Goal: Information Seeking & Learning: Learn about a topic

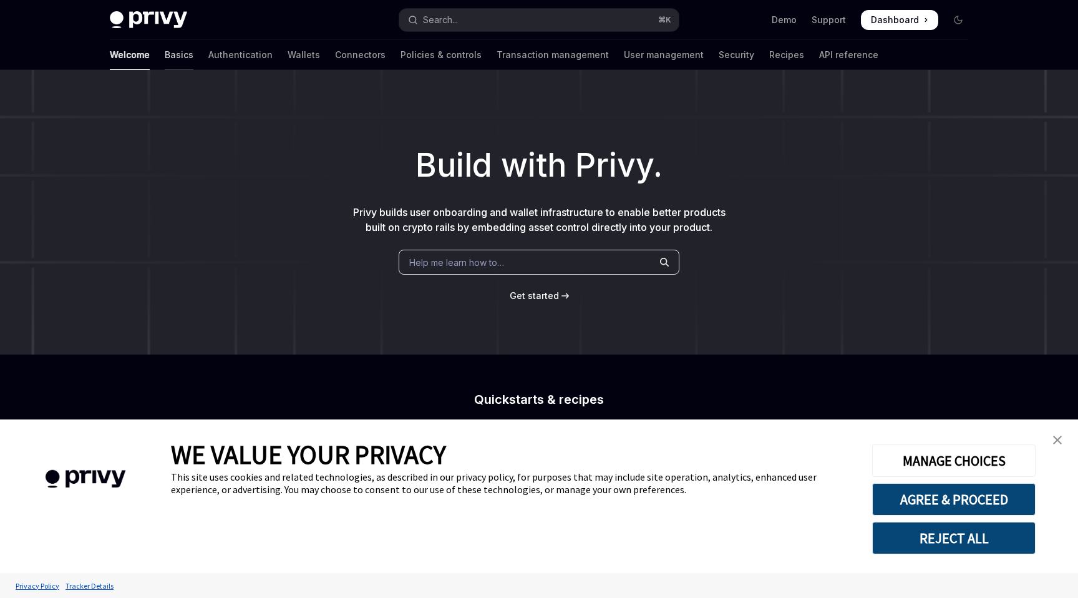
click at [165, 59] on link "Basics" at bounding box center [179, 55] width 29 height 30
type textarea "*"
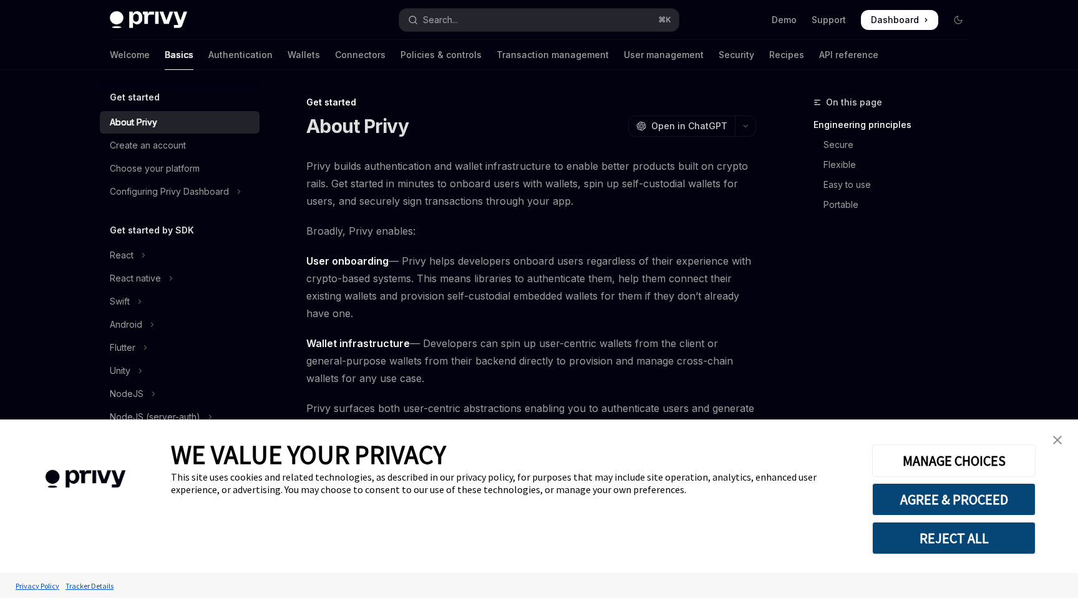
click at [948, 536] on button "REJECT ALL" at bounding box center [953, 538] width 163 height 32
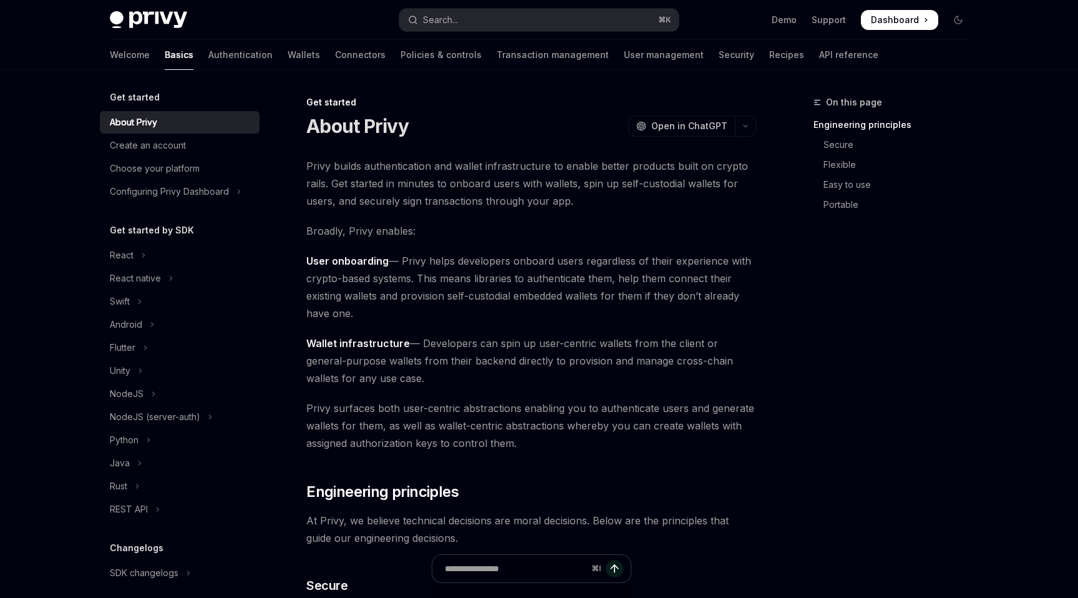
click at [152, 9] on div "Privy Docs home page Search... ⌘ K Demo Support Dashboard Dashboard Search..." at bounding box center [539, 20] width 859 height 40
click at [152, 18] on img at bounding box center [148, 19] width 77 height 17
type textarea "*"
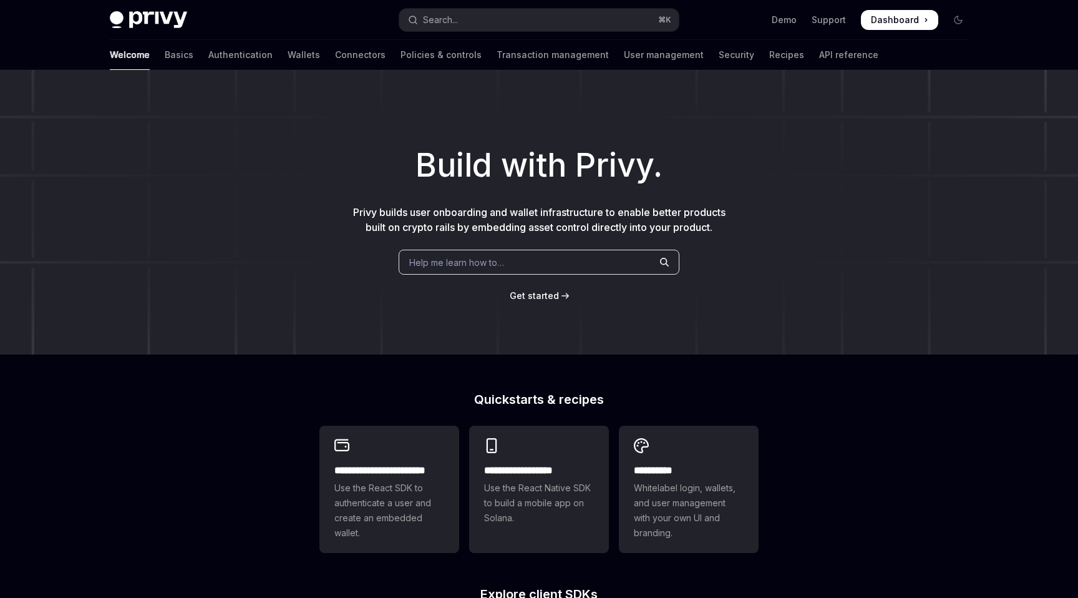
click at [476, 265] on span "Help me learn how to…" at bounding box center [456, 262] width 95 height 13
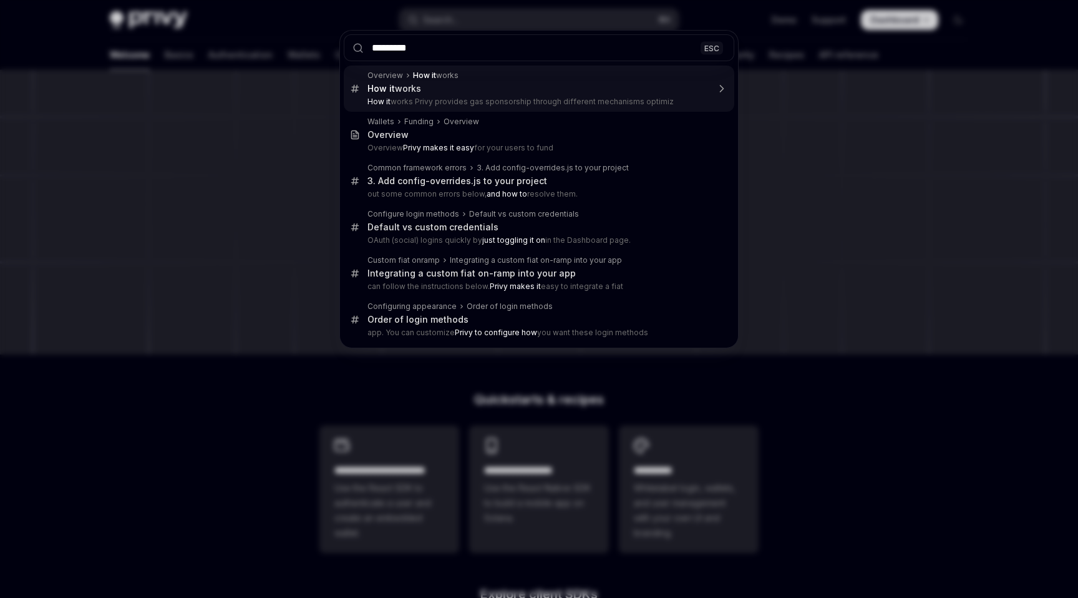
type input "**********"
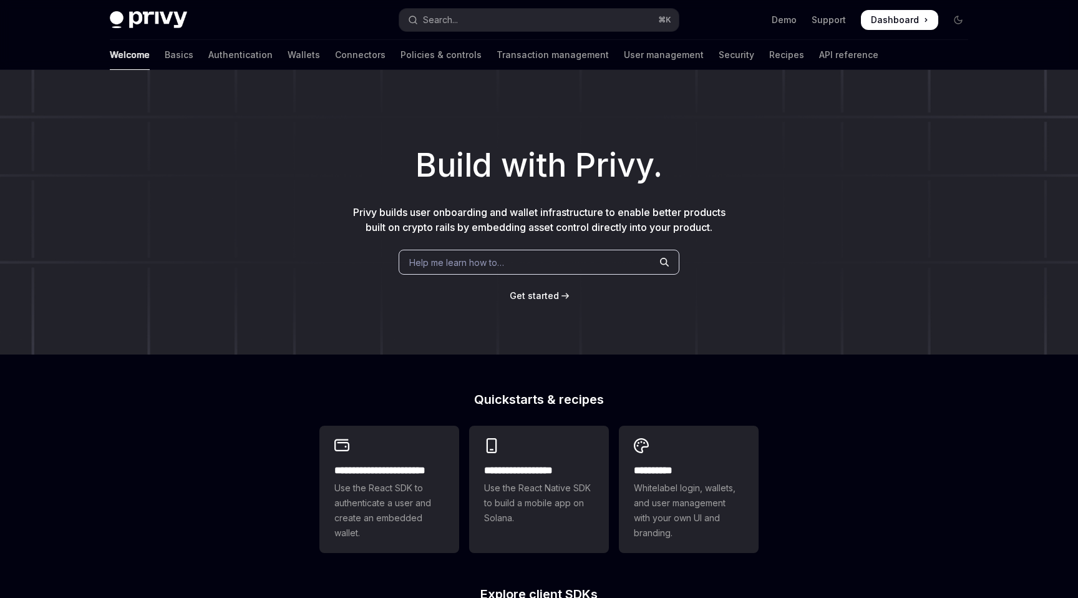
type textarea "*"
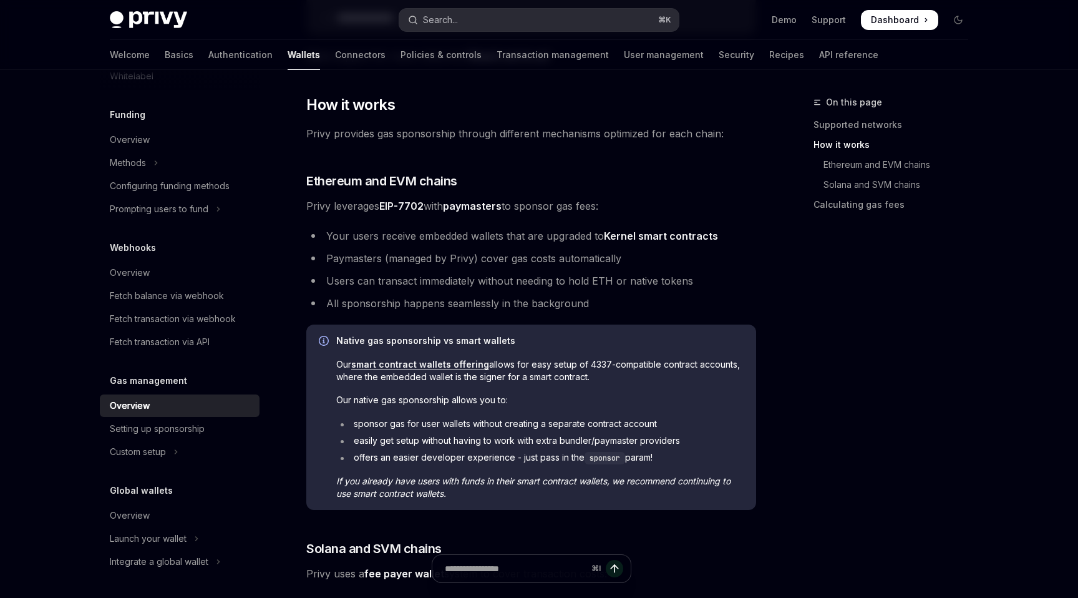
click at [454, 19] on div "Search..." at bounding box center [440, 19] width 35 height 15
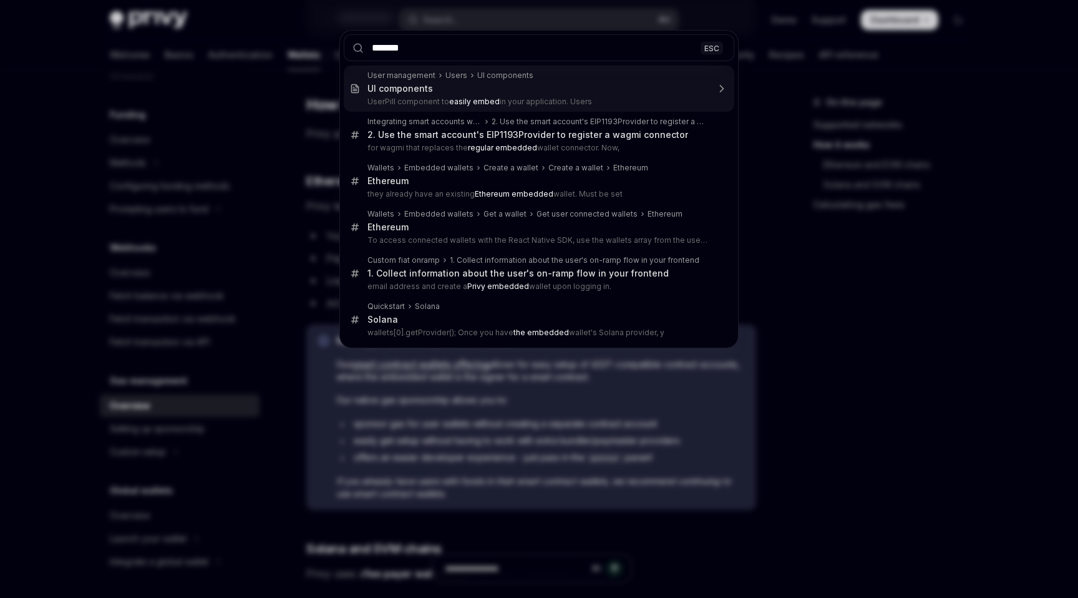
type input "********"
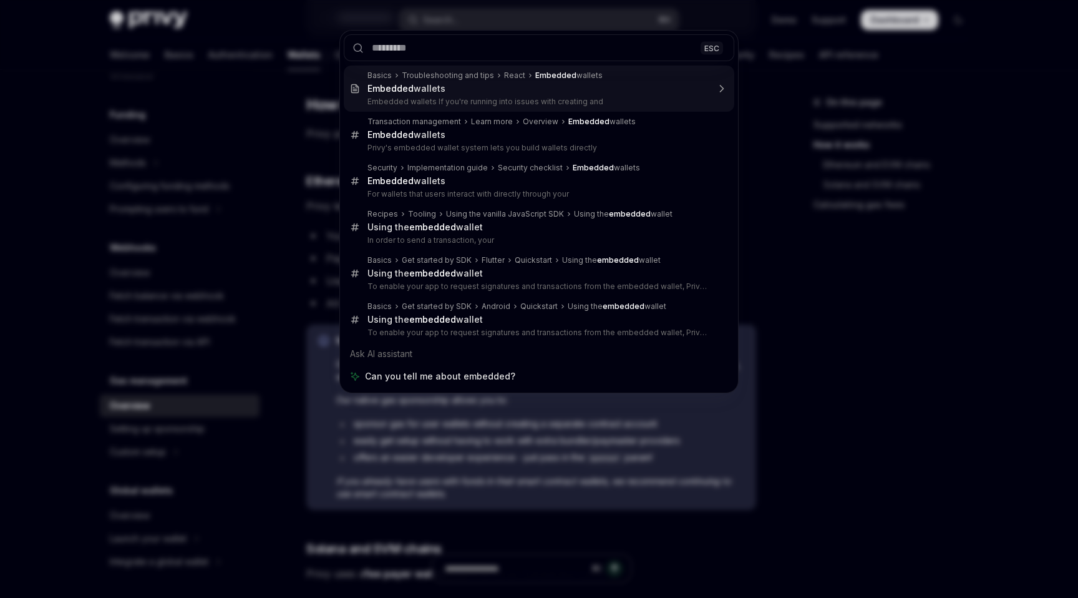
type textarea "*"
